Goal: Task Accomplishment & Management: Use online tool/utility

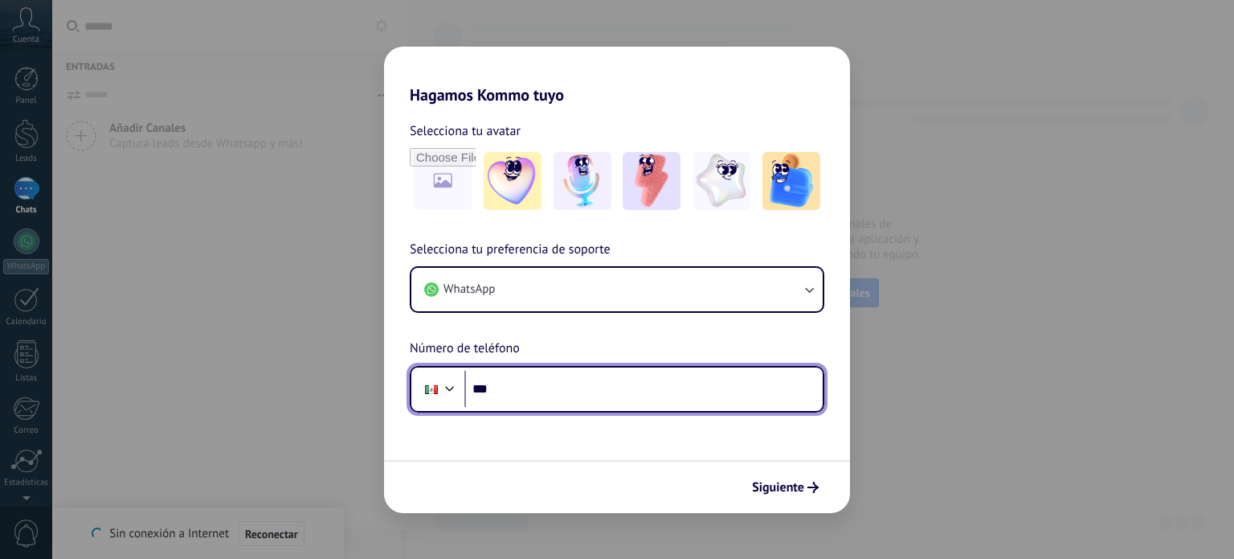
click at [492, 396] on input "***" at bounding box center [643, 388] width 358 height 37
type input "**********"
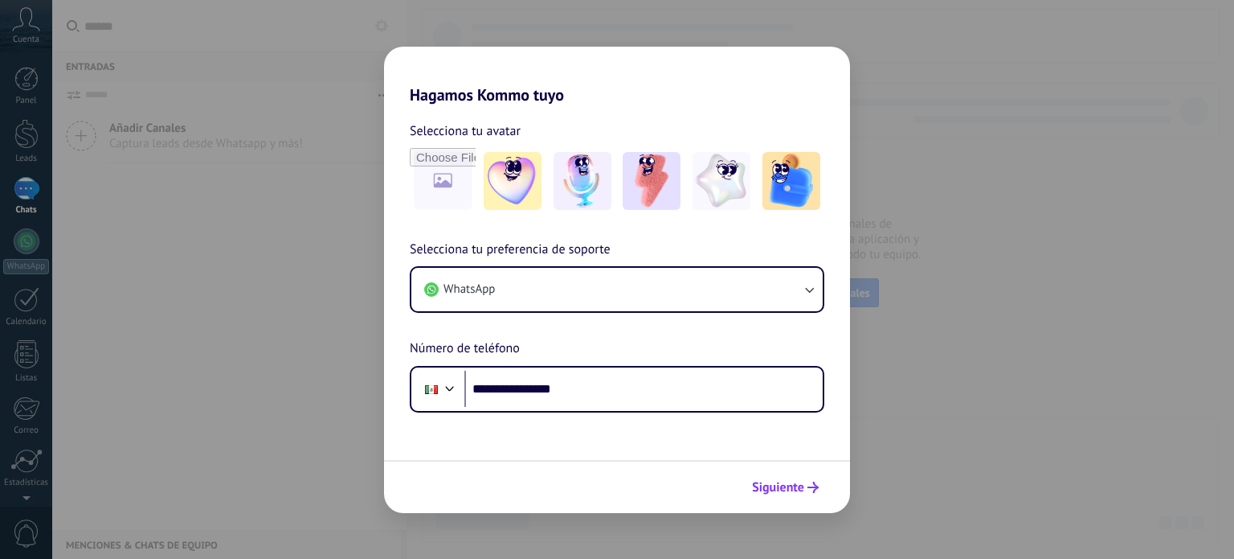
click at [784, 484] on span "Siguiente" at bounding box center [778, 486] width 52 height 11
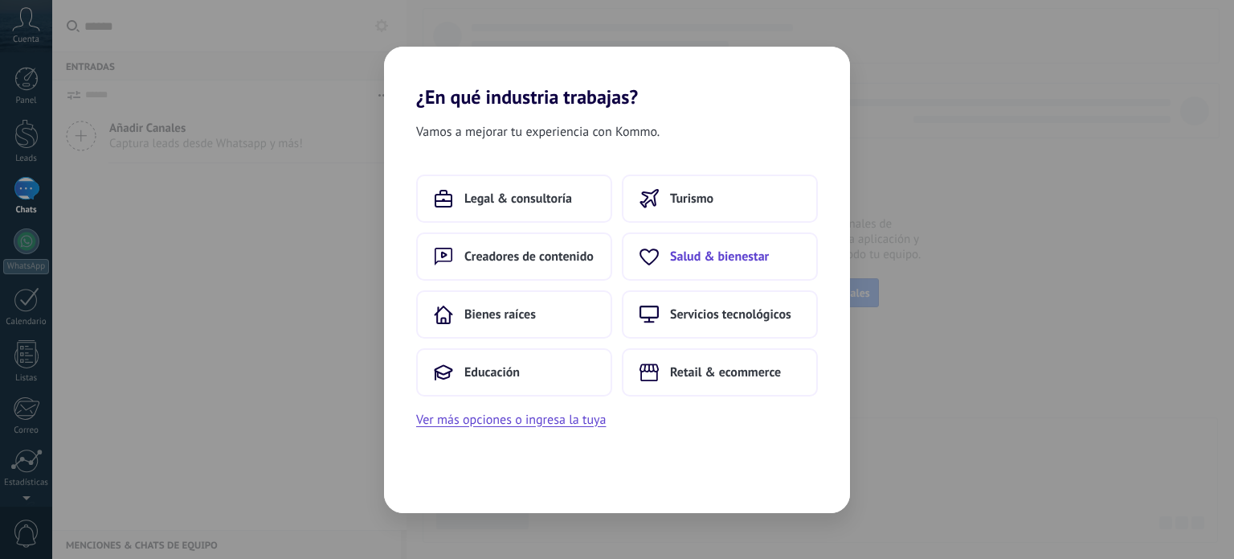
click at [692, 264] on button "Salud & bienestar" at bounding box center [720, 256] width 196 height 48
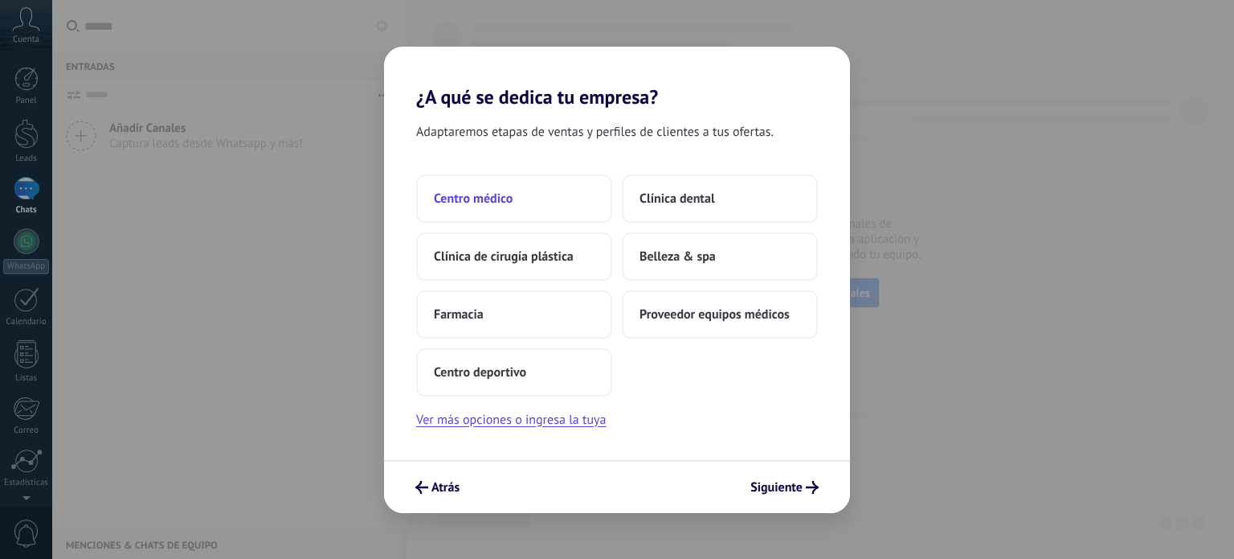
click at [467, 205] on span "Centro médico" at bounding box center [473, 198] width 79 height 16
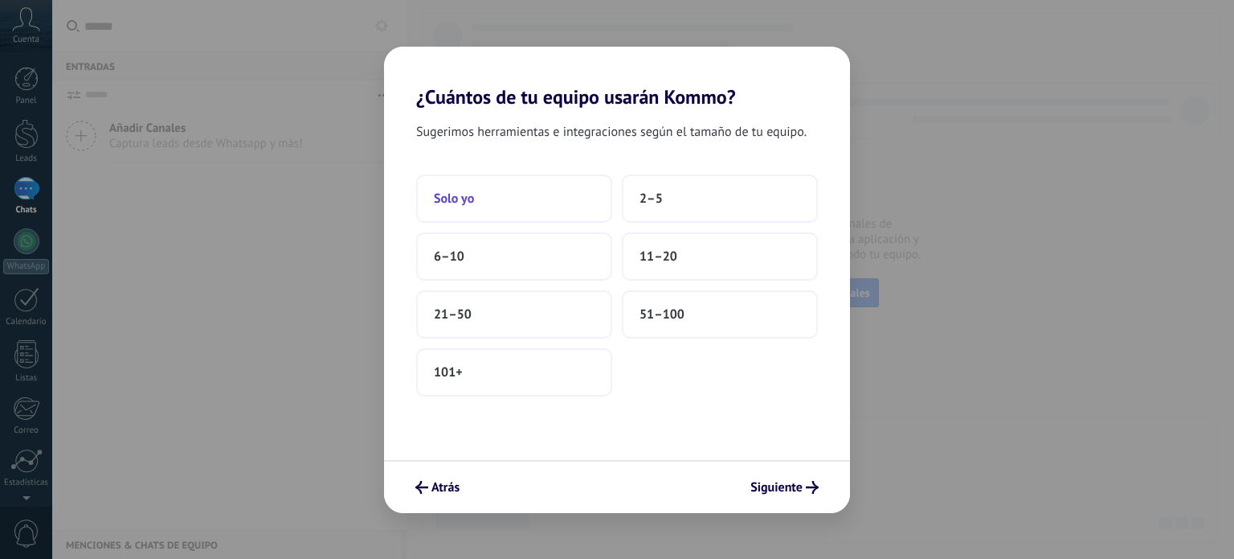
click at [481, 194] on button "Solo yo" at bounding box center [514, 198] width 196 height 48
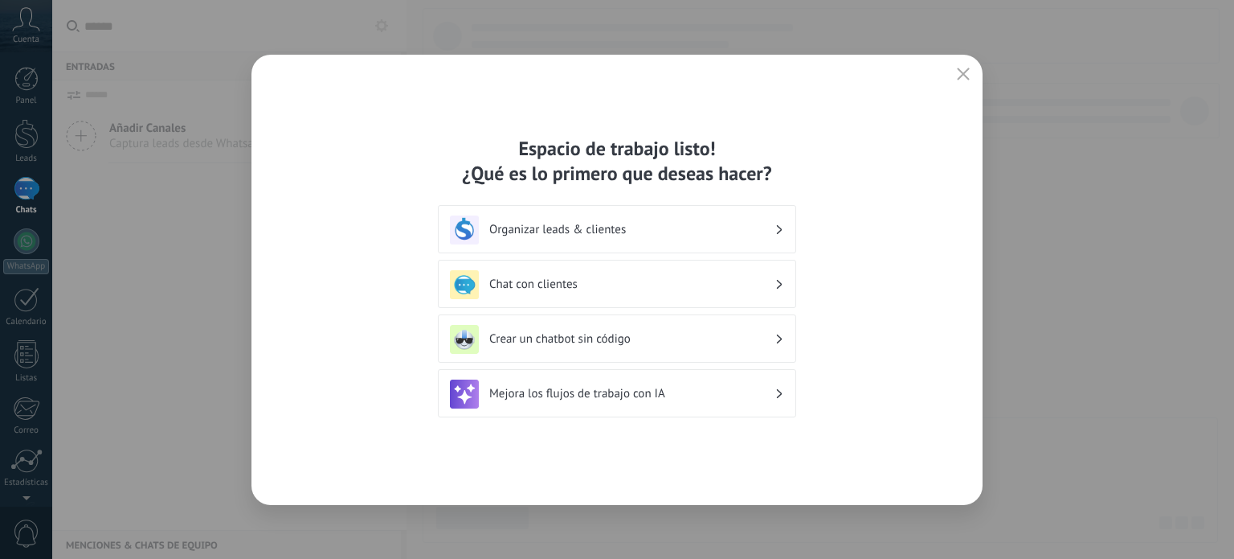
click at [616, 225] on h3 "Organizar leads & clientes" at bounding box center [631, 229] width 285 height 15
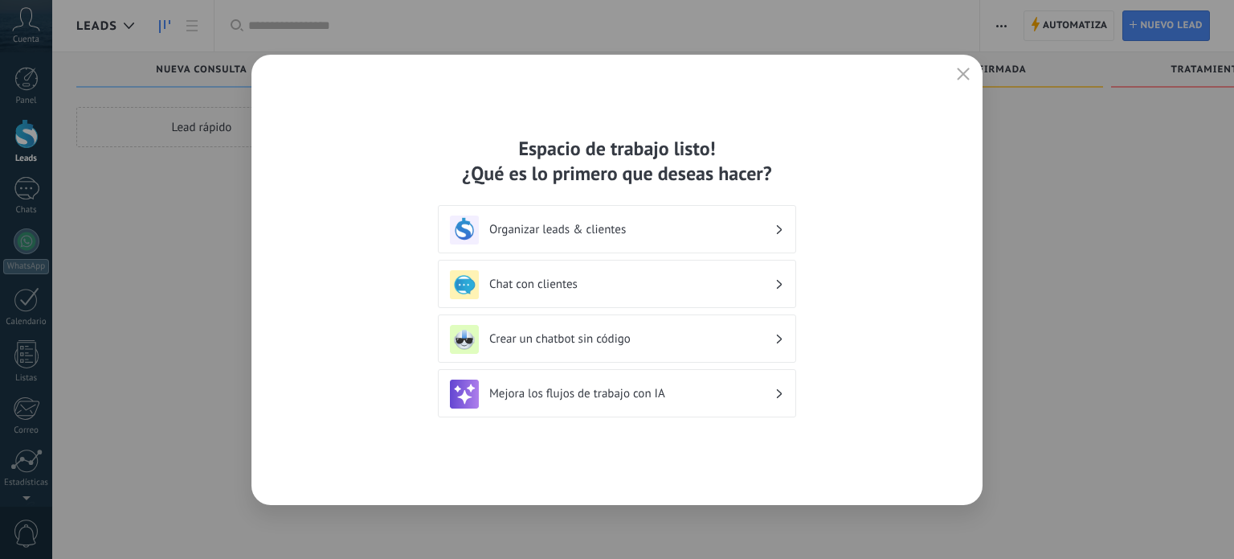
click at [778, 233] on use at bounding box center [780, 229] width 6 height 9
click at [722, 231] on h3 "Organizar leads & clientes" at bounding box center [631, 229] width 285 height 15
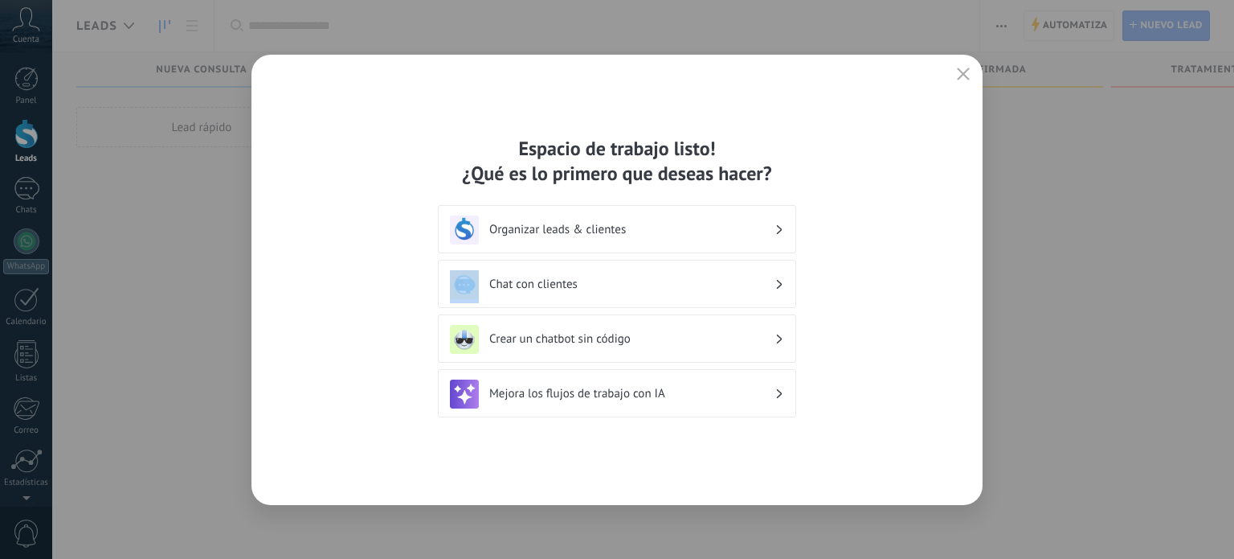
click at [722, 231] on h3 "Organizar leads & clientes" at bounding box center [631, 229] width 285 height 15
click at [720, 221] on div "Organizar leads & clientes" at bounding box center [617, 229] width 334 height 29
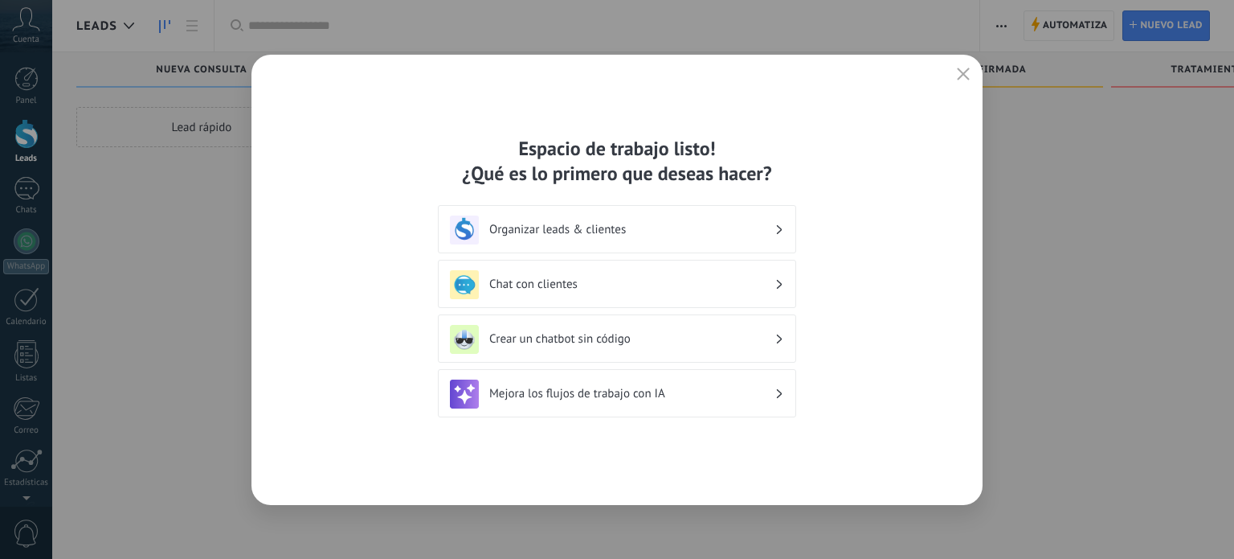
click at [781, 227] on use at bounding box center [780, 229] width 6 height 9
click at [780, 226] on icon at bounding box center [780, 230] width 6 height 10
click at [639, 233] on h3 "Organizar leads & clientes" at bounding box center [631, 229] width 285 height 15
click at [784, 234] on div "Organizar leads & clientes" at bounding box center [617, 229] width 358 height 48
click at [771, 227] on h3 "Organizar leads & clientes" at bounding box center [631, 229] width 285 height 15
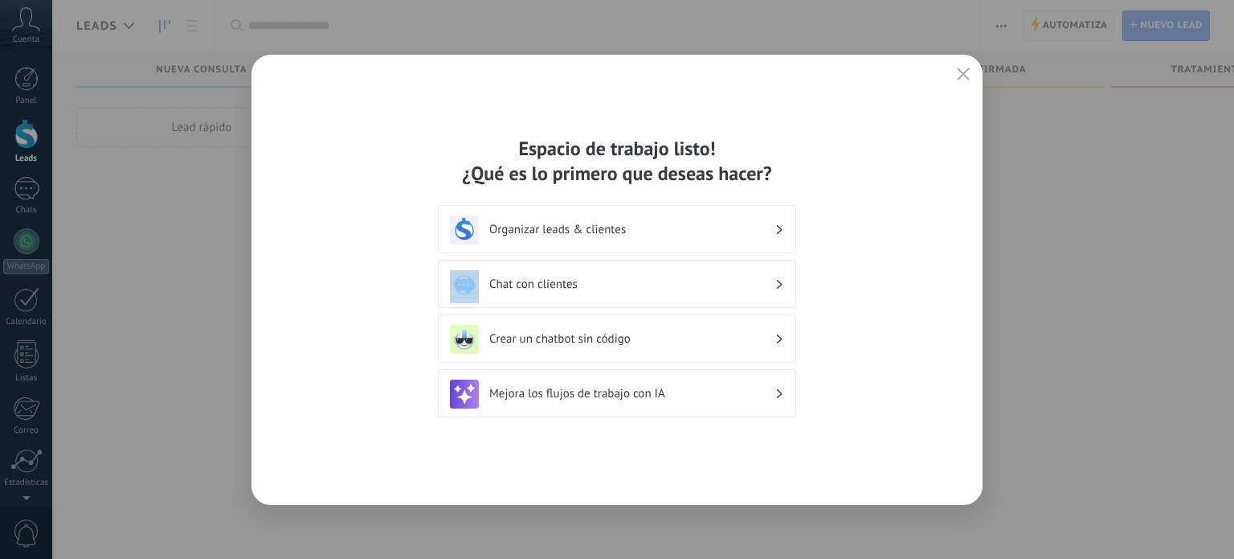
click at [771, 227] on h3 "Organizar leads & clientes" at bounding box center [631, 229] width 285 height 15
click at [964, 73] on use "button" at bounding box center [964, 74] width 12 height 12
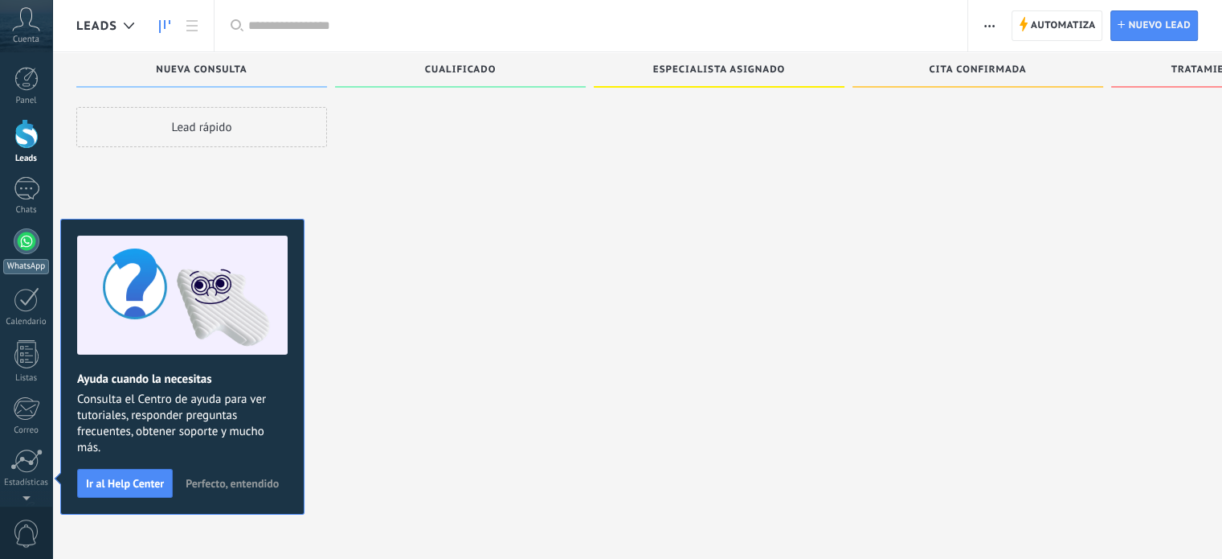
click at [23, 256] on link "WhatsApp" at bounding box center [26, 251] width 52 height 46
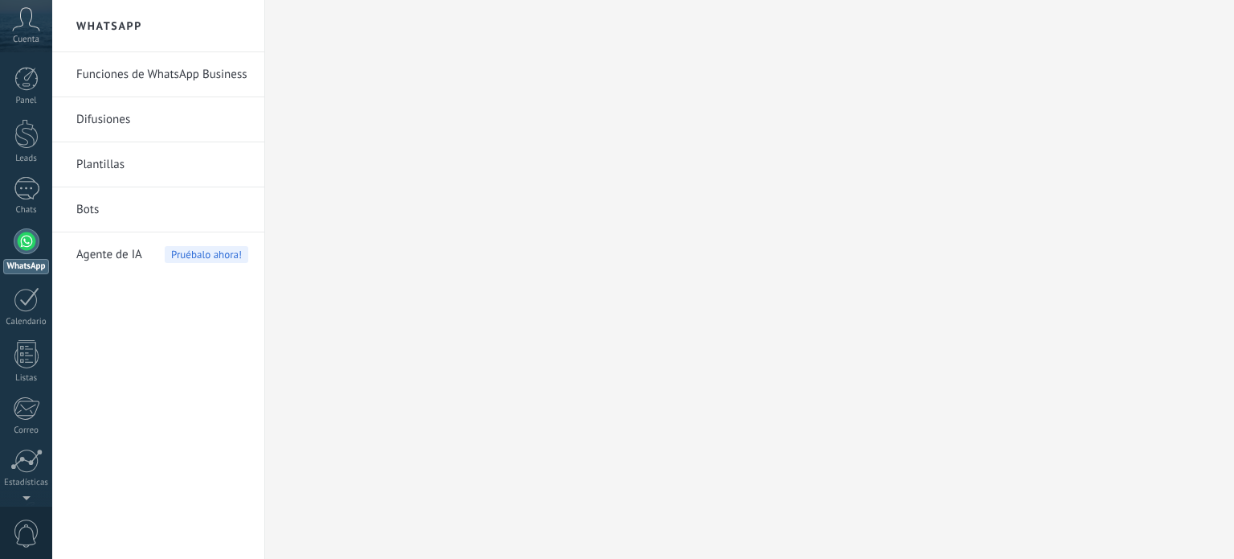
click at [23, 27] on icon at bounding box center [26, 19] width 28 height 24
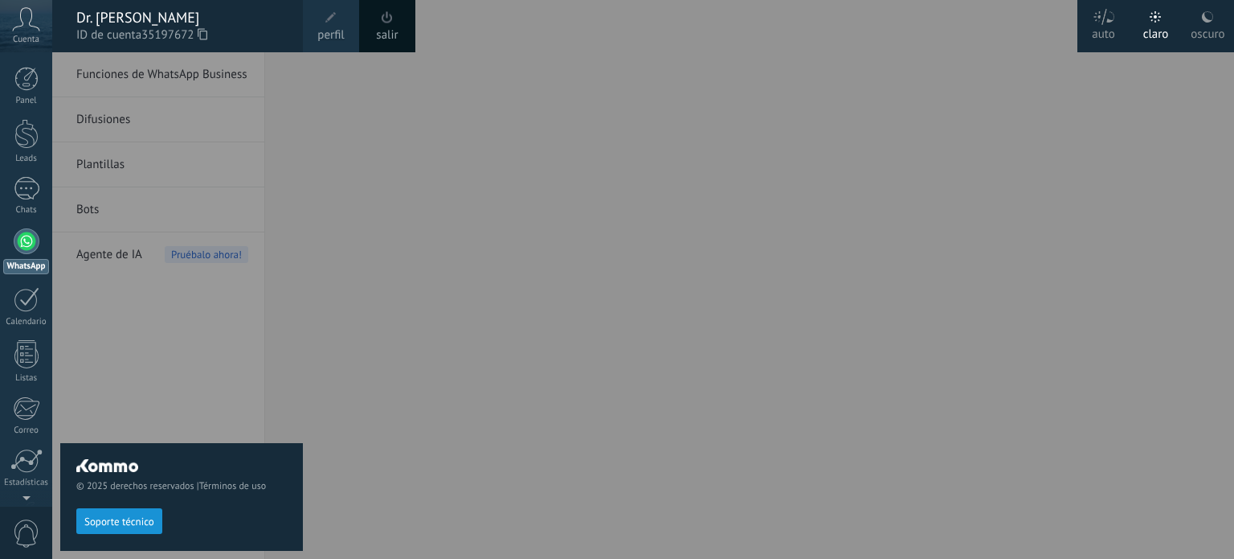
click at [1201, 20] on div "oscuro" at bounding box center [1208, 31] width 34 height 42
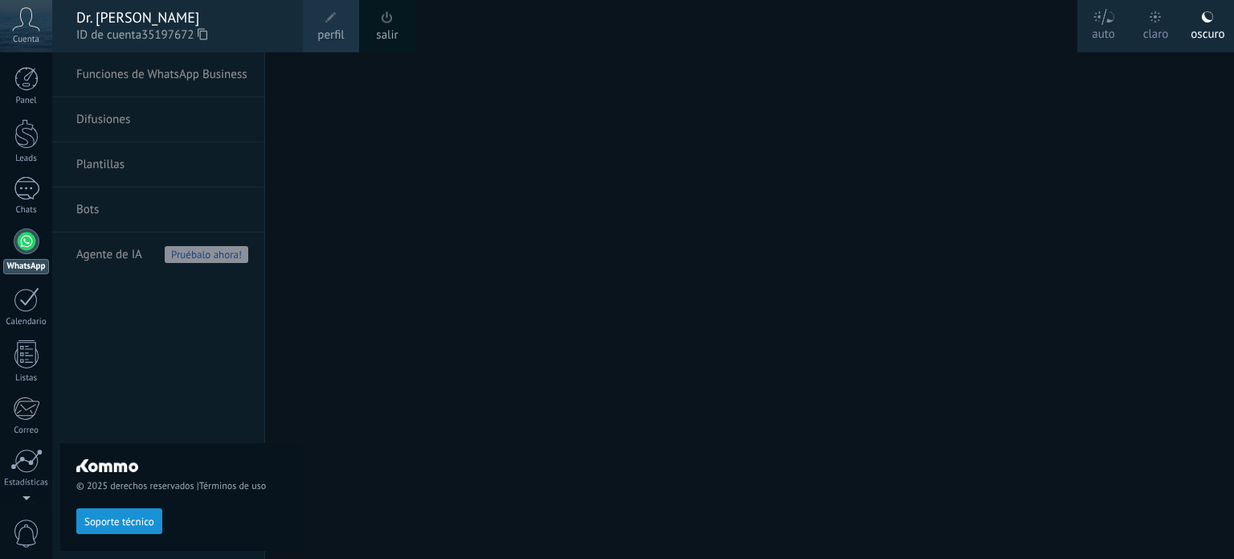
click at [17, 23] on icon at bounding box center [26, 19] width 28 height 24
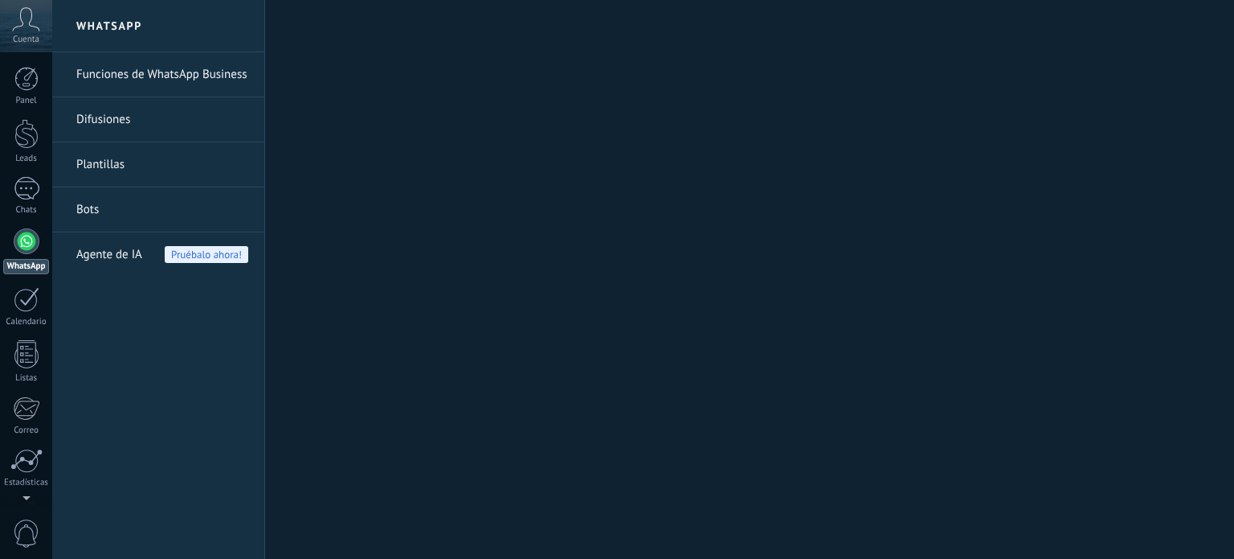
click at [17, 23] on icon at bounding box center [26, 19] width 28 height 24
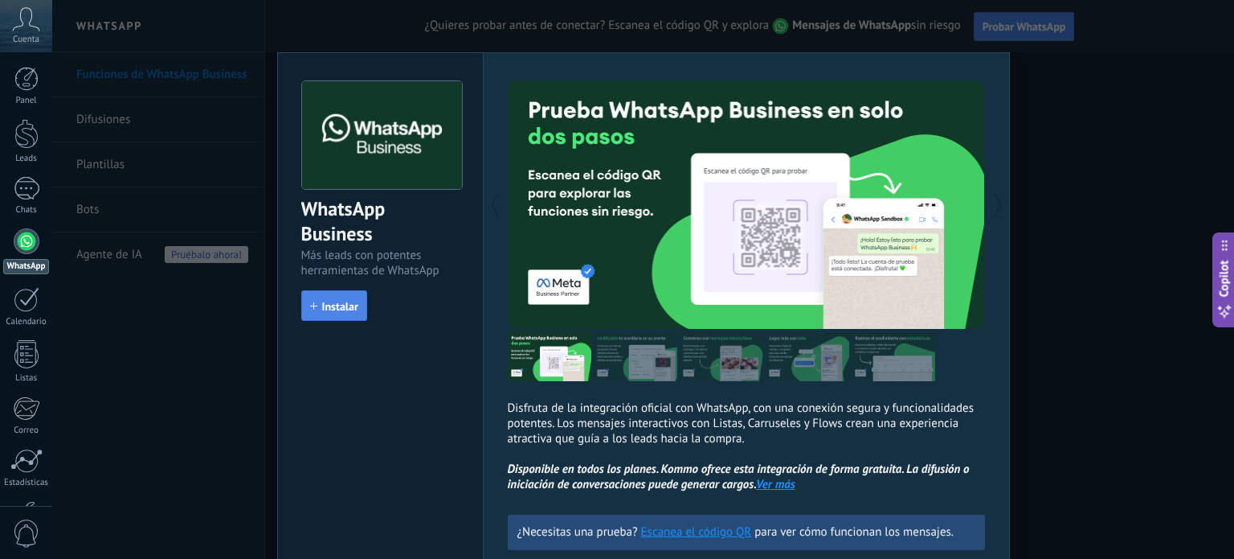
click at [321, 316] on button "Instalar" at bounding box center [334, 305] width 66 height 31
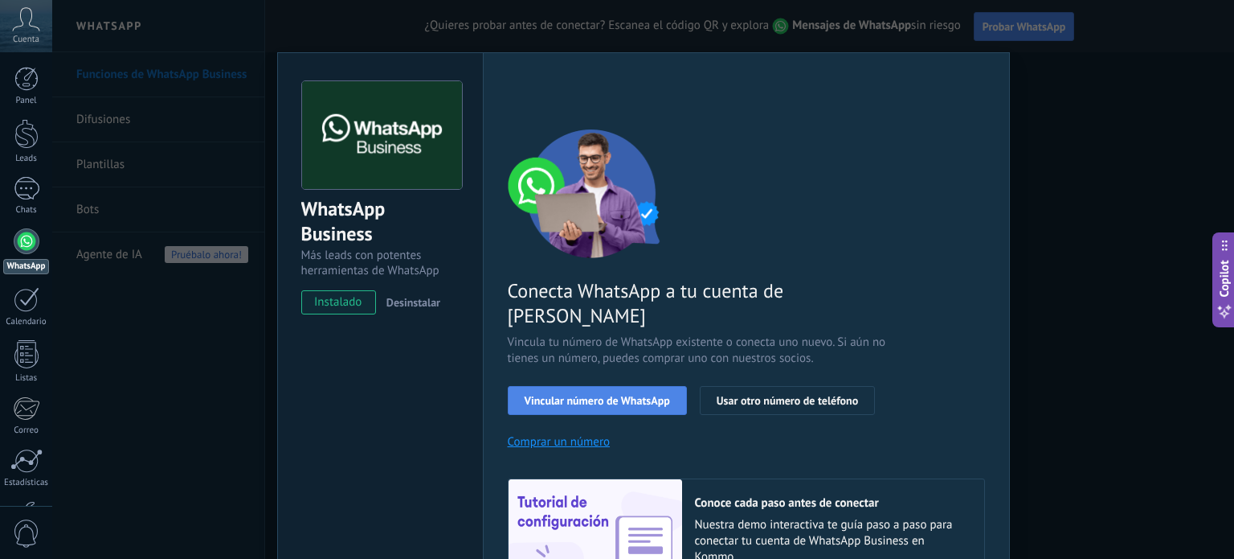
click at [575, 386] on button "Vincular número de WhatsApp" at bounding box center [597, 400] width 179 height 29
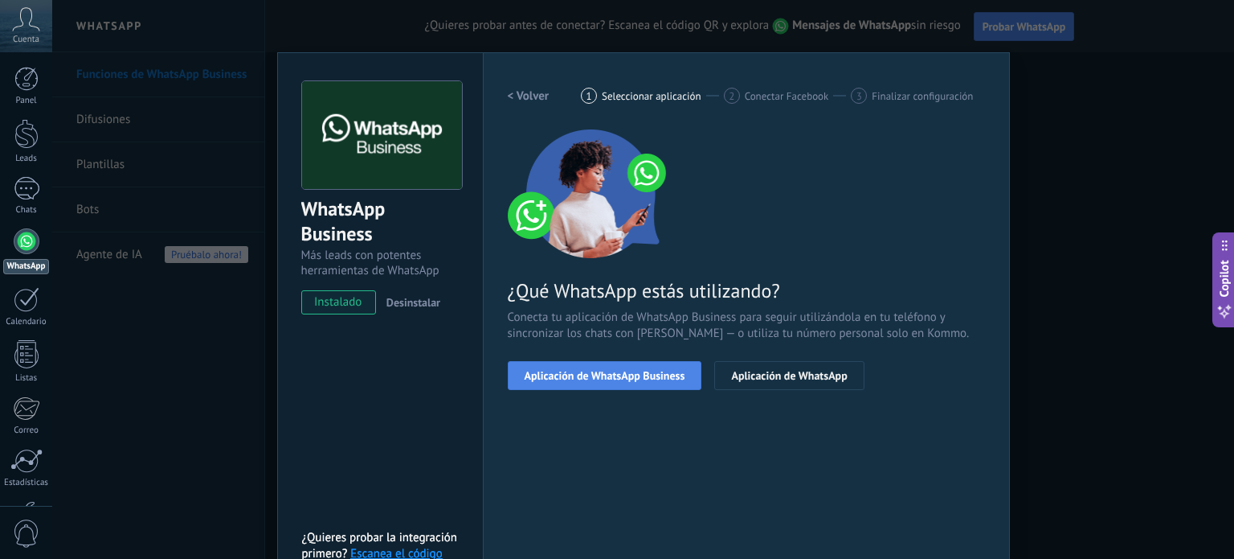
click at [624, 377] on span "Aplicación de WhatsApp Business" at bounding box center [605, 375] width 161 height 11
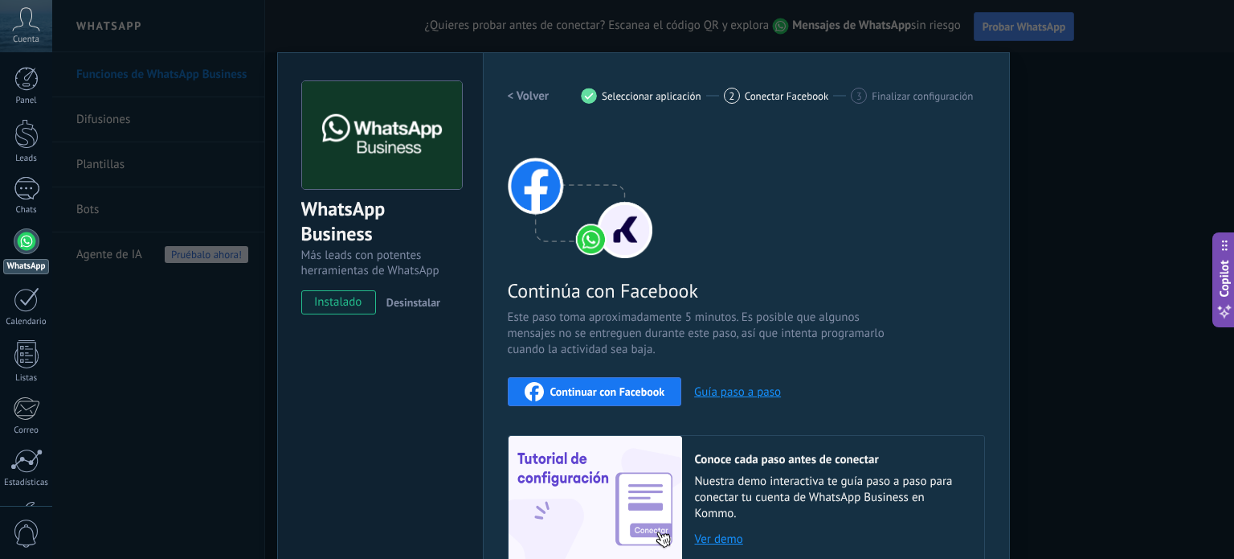
click at [623, 379] on button "Continuar con Facebook" at bounding box center [595, 391] width 174 height 29
click at [641, 391] on span "Continuar con Facebook" at bounding box center [607, 391] width 115 height 11
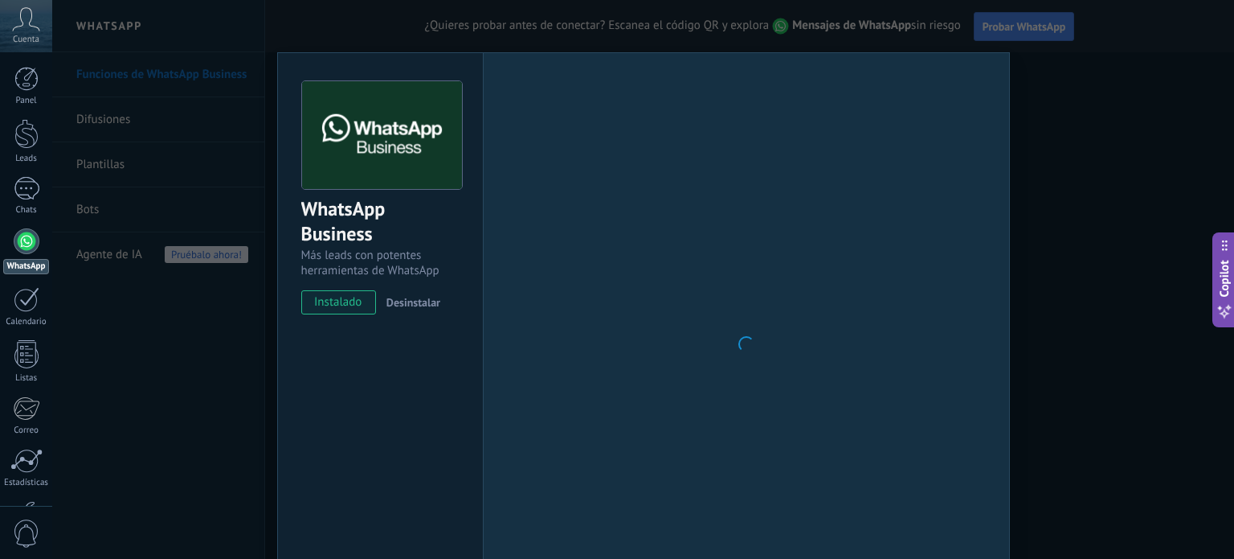
click at [508, 369] on div at bounding box center [746, 344] width 477 height 526
click at [27, 243] on div at bounding box center [27, 241] width 26 height 26
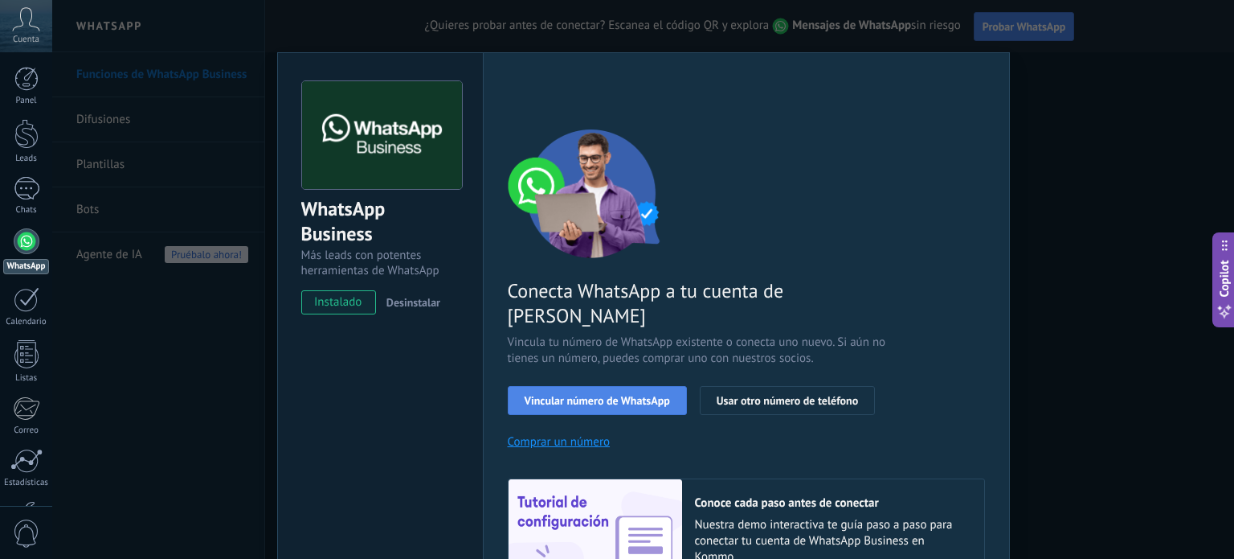
click at [584, 395] on span "Vincular número de WhatsApp" at bounding box center [597, 400] width 145 height 11
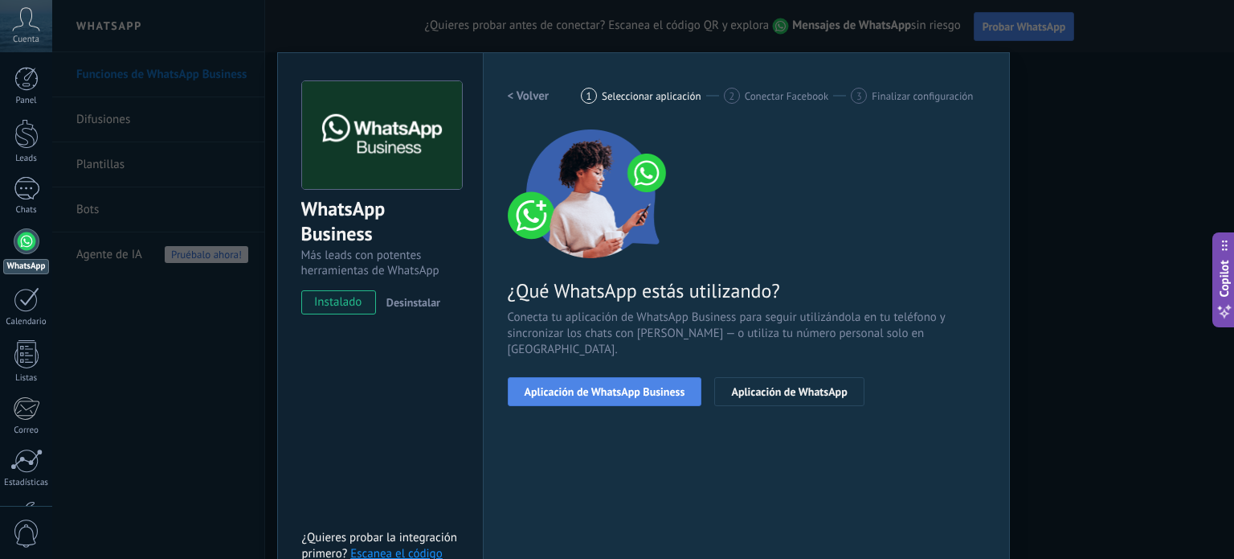
click at [621, 386] on span "Aplicación de WhatsApp Business" at bounding box center [605, 391] width 161 height 11
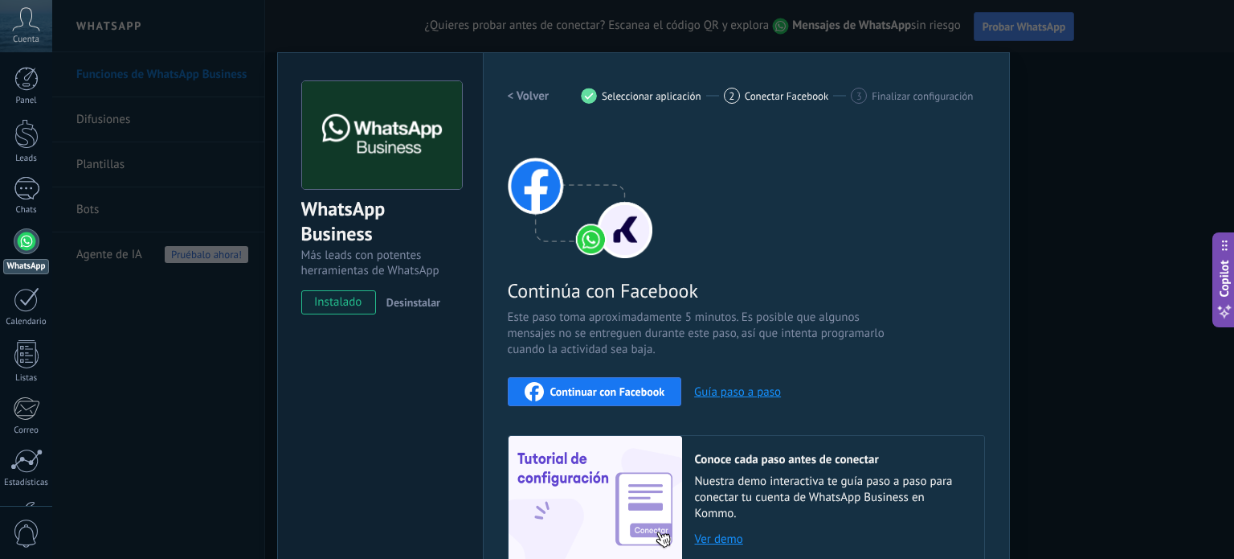
click at [609, 401] on button "Continuar con Facebook" at bounding box center [595, 391] width 174 height 29
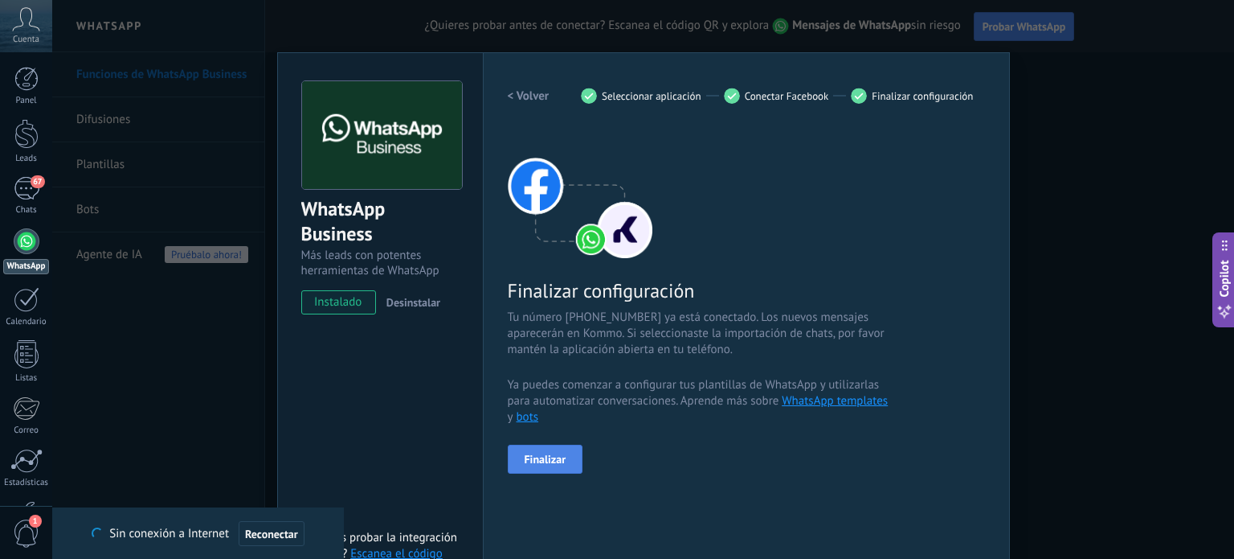
click at [537, 462] on span "Finalizar" at bounding box center [546, 458] width 42 height 11
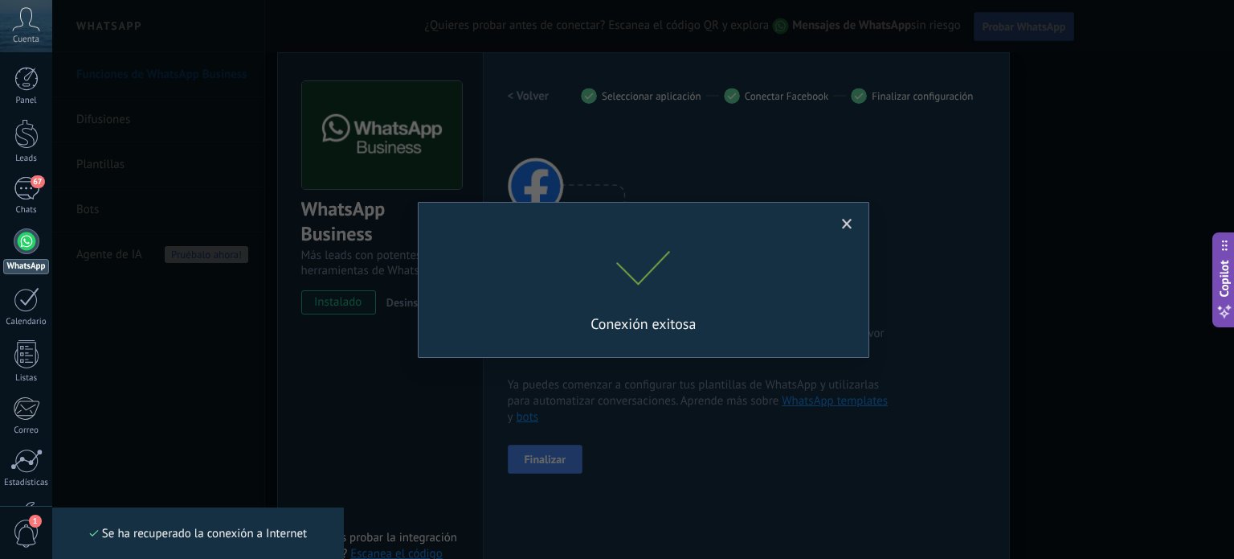
click at [849, 231] on div "Conexión exitosa" at bounding box center [643, 279] width 1182 height 559
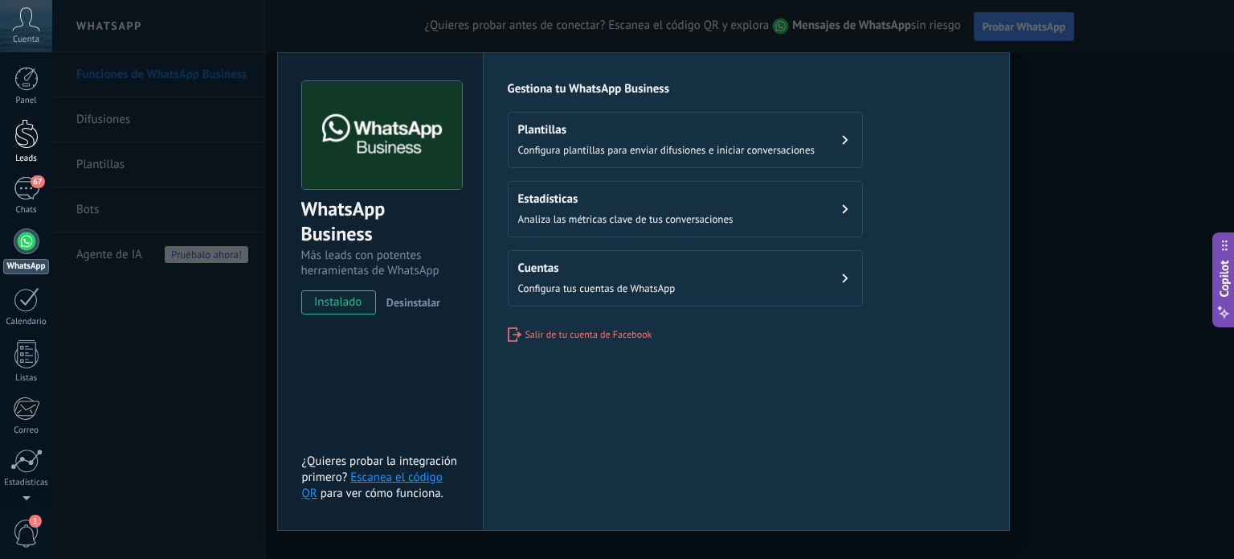
click at [26, 131] on div at bounding box center [26, 134] width 24 height 30
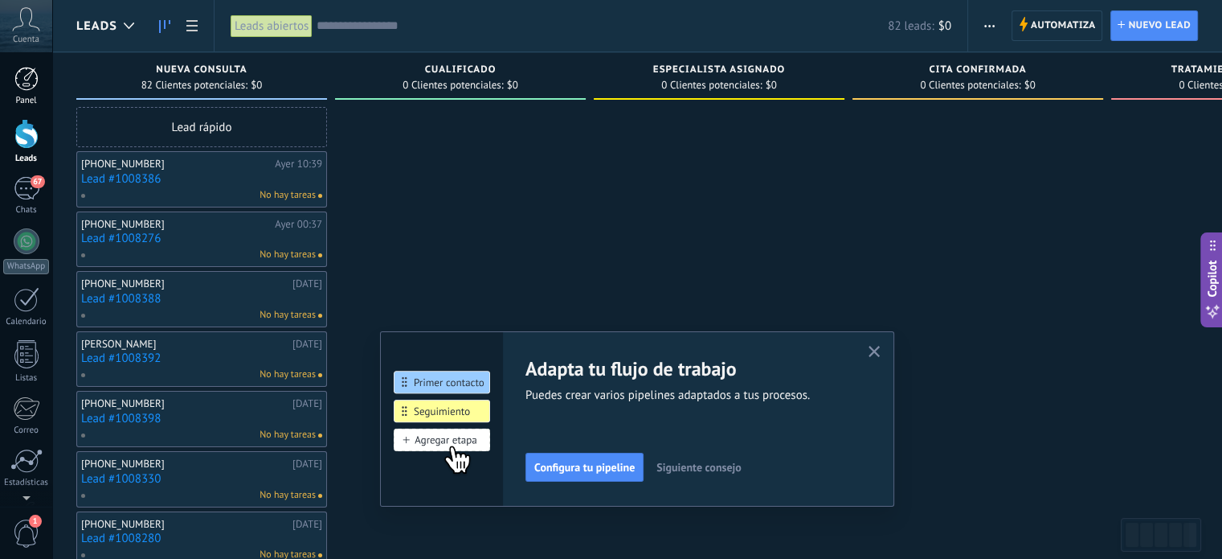
click at [26, 82] on div at bounding box center [26, 79] width 24 height 24
